Goal: Task Accomplishment & Management: Use online tool/utility

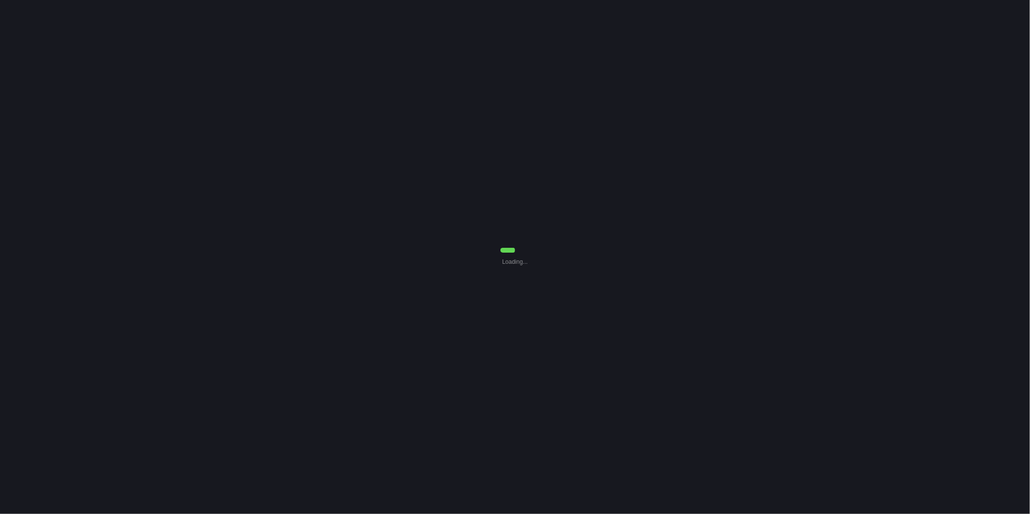
select select "0"
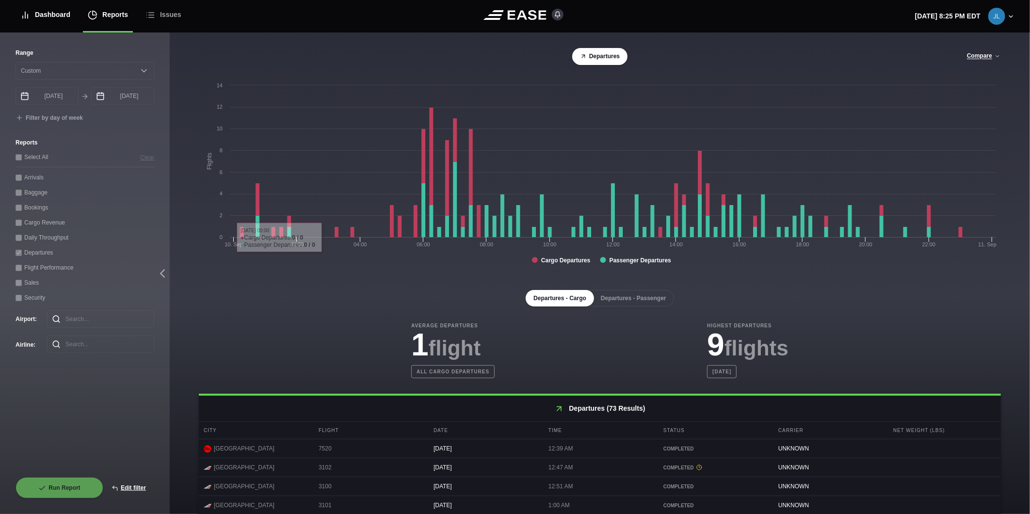
click at [64, 16] on div "Dashboard" at bounding box center [45, 15] width 50 height 32
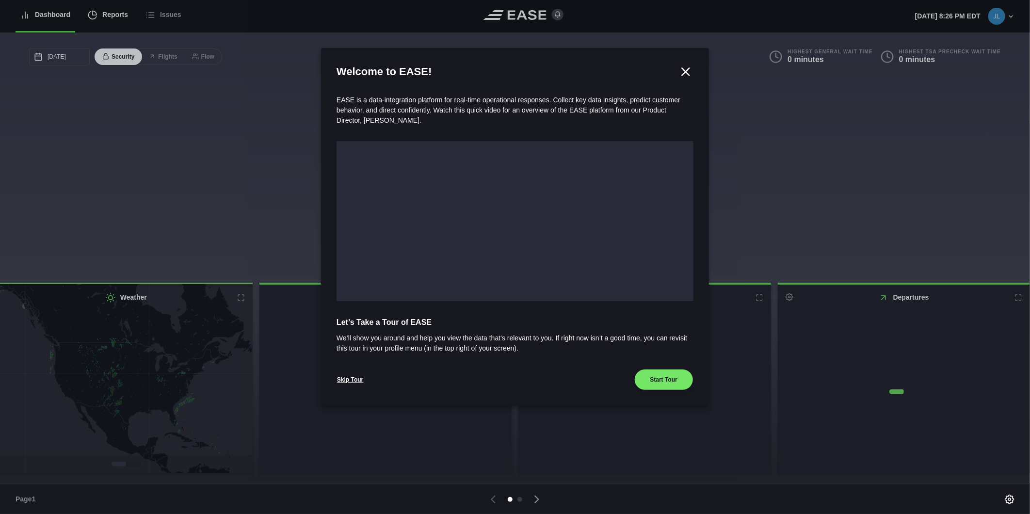
click at [115, 13] on div at bounding box center [515, 257] width 1030 height 514
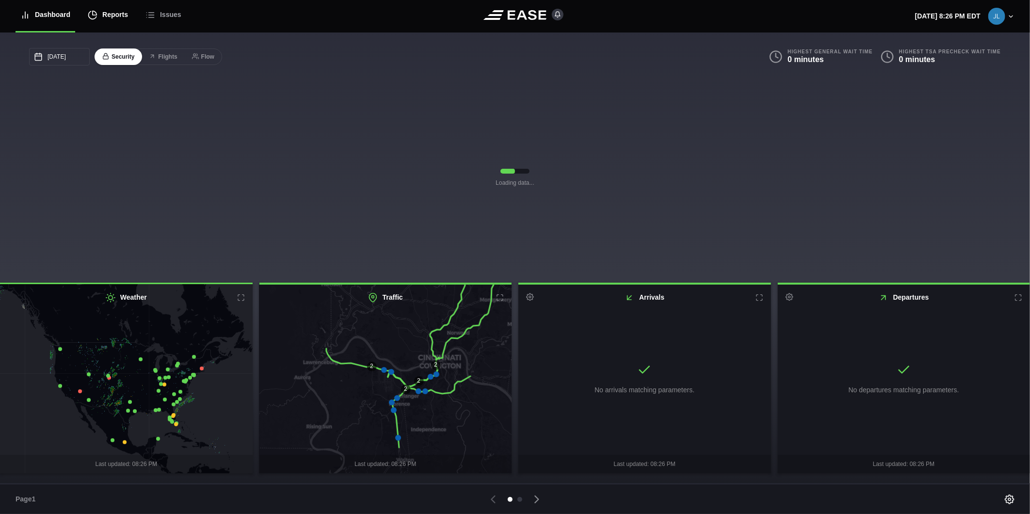
click at [115, 13] on div "Reports" at bounding box center [108, 15] width 40 height 32
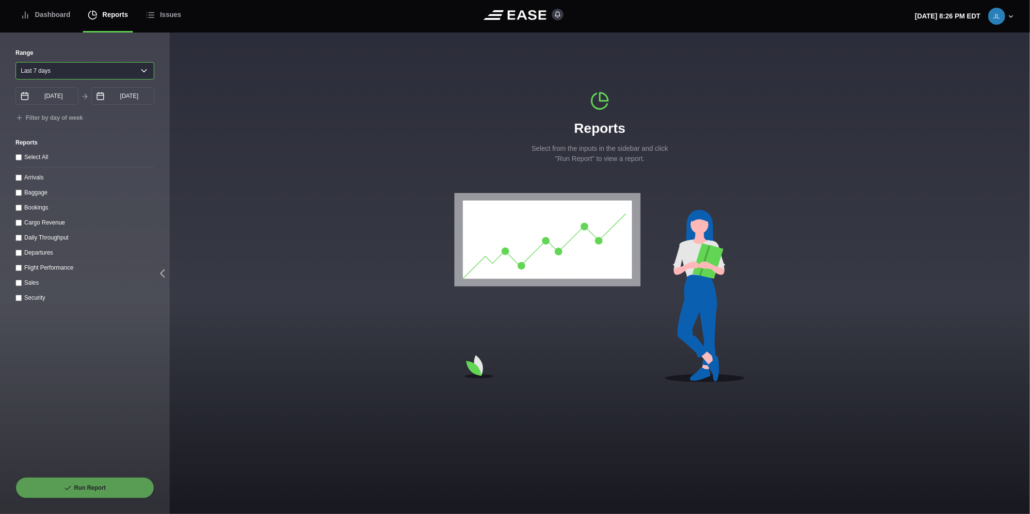
click at [143, 68] on select "[DATE] Last 7 days Last 14 days Last 30 days Last 6 weeks" at bounding box center [85, 70] width 139 height 17
select select "30"
click at [16, 62] on select "[DATE] Last 7 days Last 14 days Last 30 days Last 6 weeks" at bounding box center [85, 70] width 139 height 17
type input "[DATE]"
click at [22, 239] on div "Daily Throughput" at bounding box center [85, 237] width 139 height 10
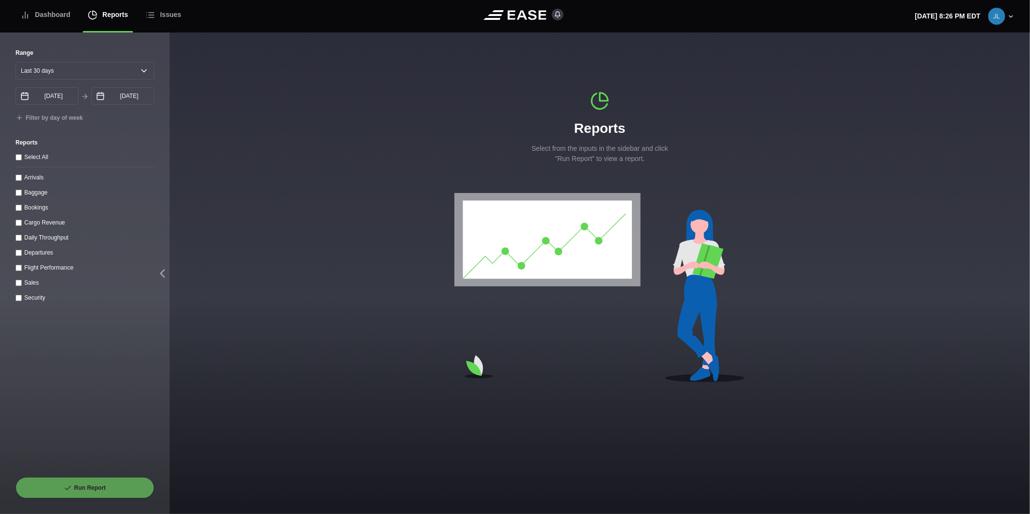
click at [21, 241] on throughput "Daily Throughput" at bounding box center [19, 238] width 6 height 6
checkbox throughput "true"
click at [107, 487] on button "Run Report" at bounding box center [85, 487] width 139 height 21
select select "30"
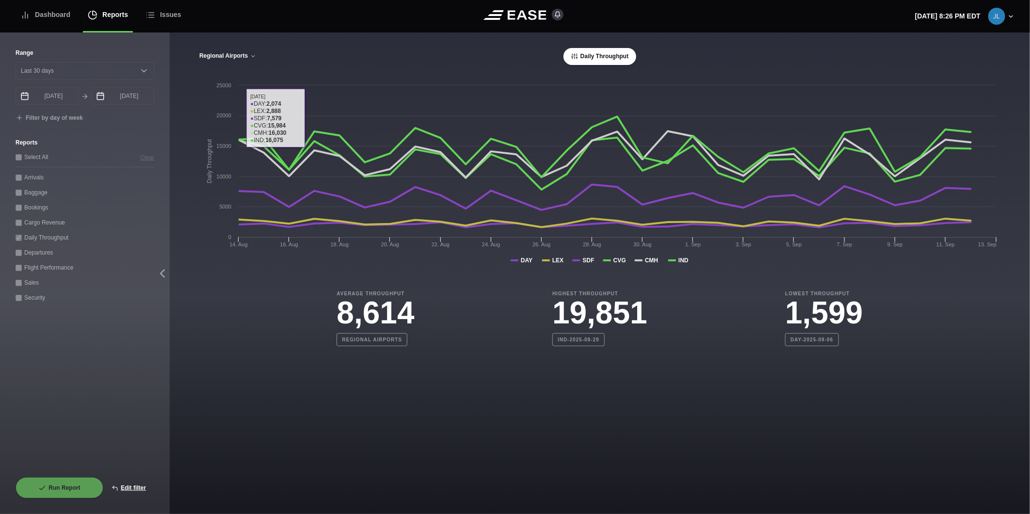
click at [215, 56] on button "Regional Airports" at bounding box center [228, 56] width 58 height 7
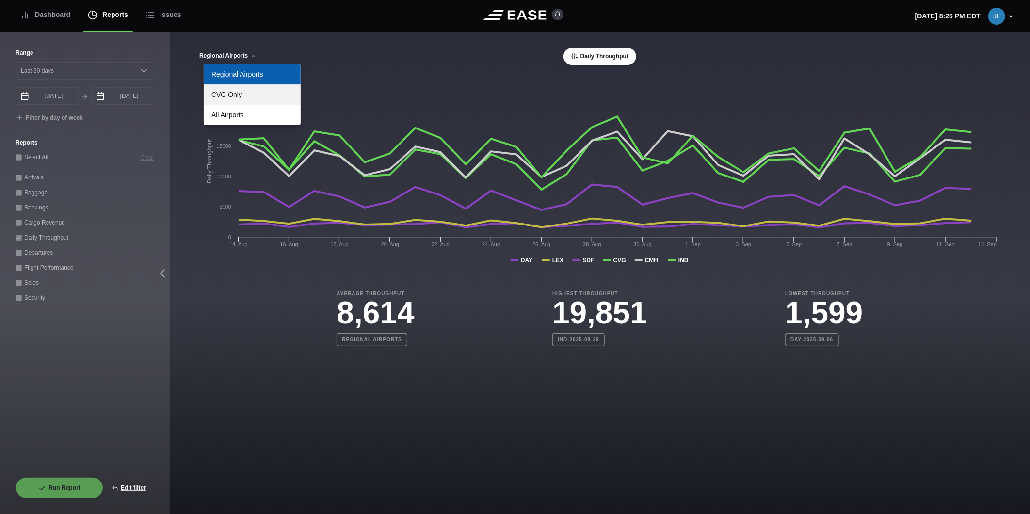
click at [251, 100] on link "CVG Only" at bounding box center [252, 95] width 97 height 20
